Goal: Find specific page/section: Find specific page/section

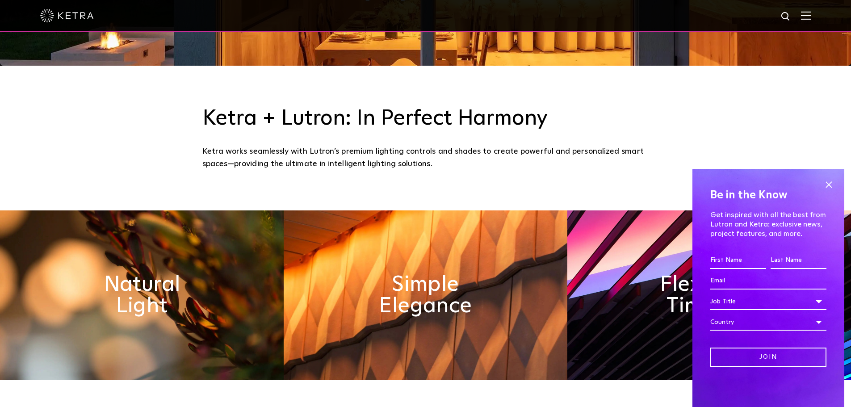
scroll to position [357, 0]
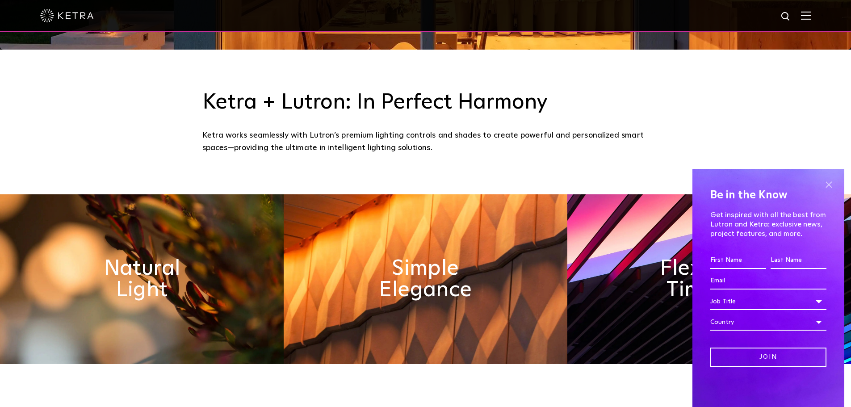
click at [827, 183] on span at bounding box center [828, 184] width 13 height 13
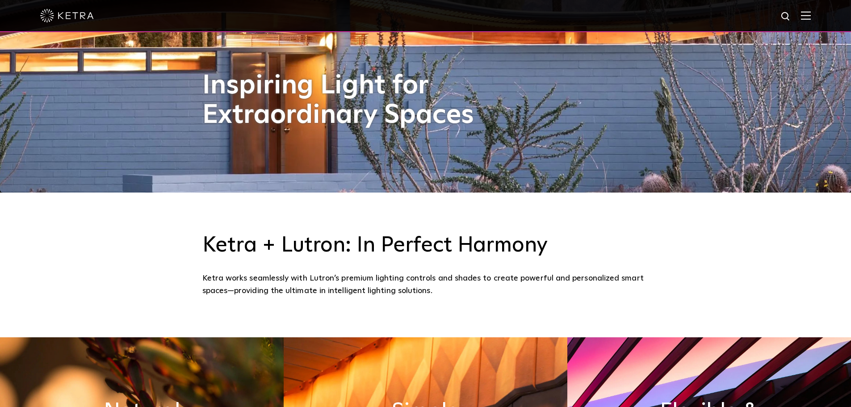
scroll to position [0, 0]
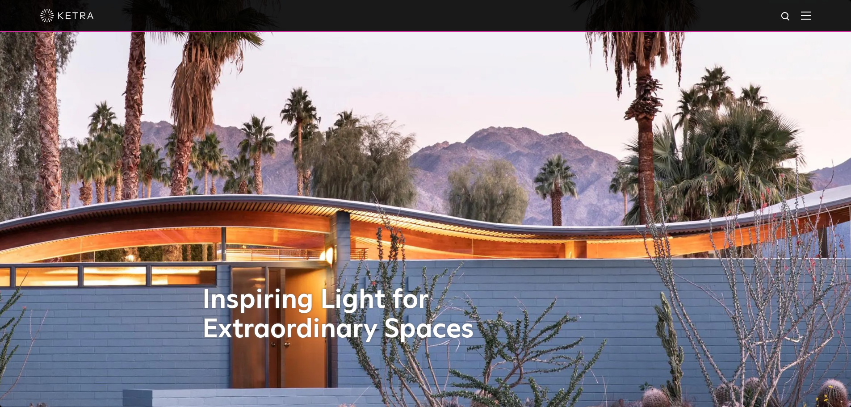
click at [820, 15] on div at bounding box center [425, 16] width 851 height 32
click at [811, 14] on img at bounding box center [806, 15] width 10 height 8
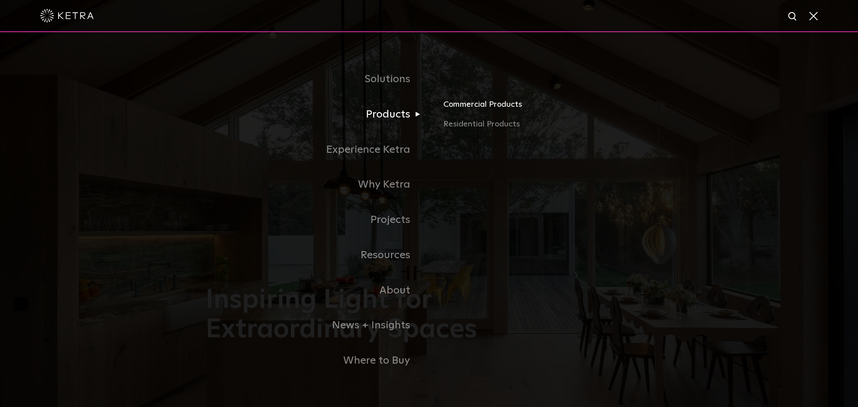
click at [516, 108] on link "Commercial Products" at bounding box center [547, 108] width 209 height 20
